Goal: Entertainment & Leisure: Consume media (video, audio)

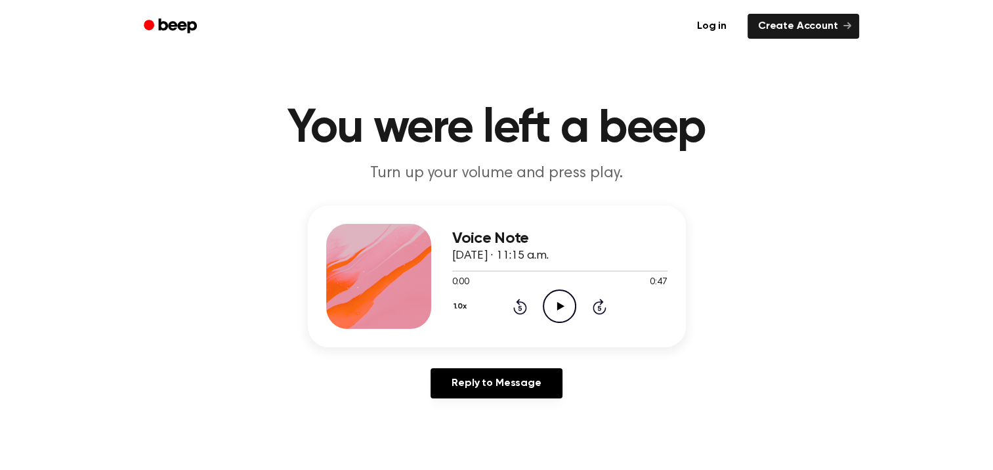
click at [559, 306] on icon at bounding box center [560, 306] width 7 height 9
click at [554, 307] on icon "Play Audio" at bounding box center [559, 305] width 33 height 33
click at [562, 304] on icon "Play Audio" at bounding box center [559, 305] width 33 height 33
click at [563, 305] on icon "Play Audio" at bounding box center [559, 305] width 33 height 33
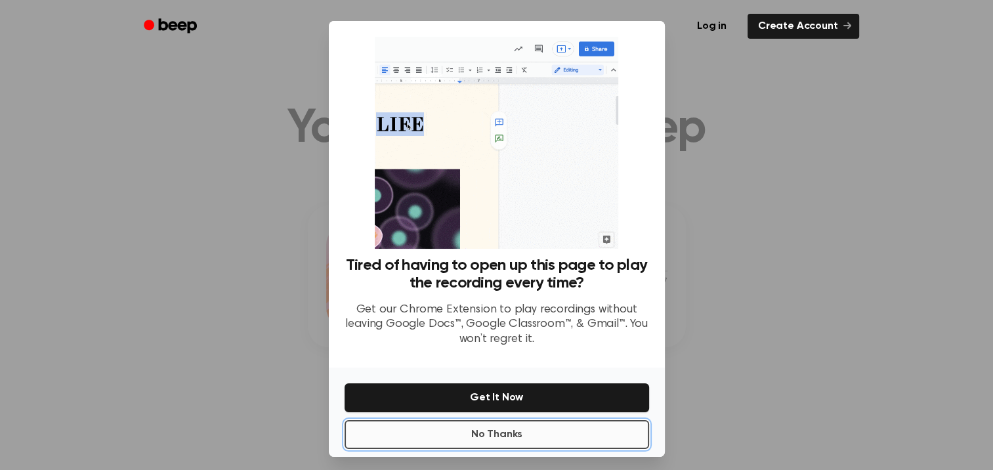
click at [529, 433] on button "No Thanks" at bounding box center [496, 434] width 304 height 29
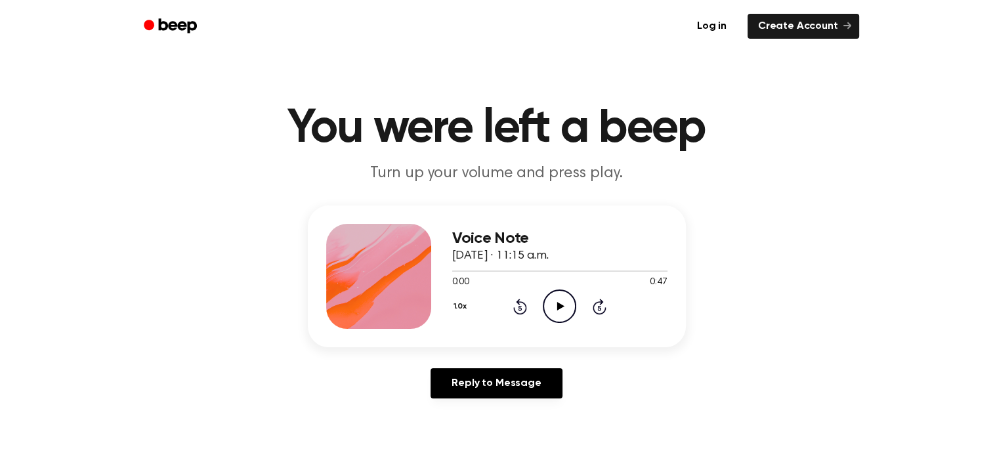
click at [562, 308] on icon "Play Audio" at bounding box center [559, 305] width 33 height 33
click at [564, 306] on icon "Play Audio" at bounding box center [559, 305] width 33 height 33
click at [566, 310] on icon "Play Audio" at bounding box center [559, 305] width 33 height 33
click at [560, 304] on icon at bounding box center [560, 306] width 7 height 9
